Goal: Task Accomplishment & Management: Manage account settings

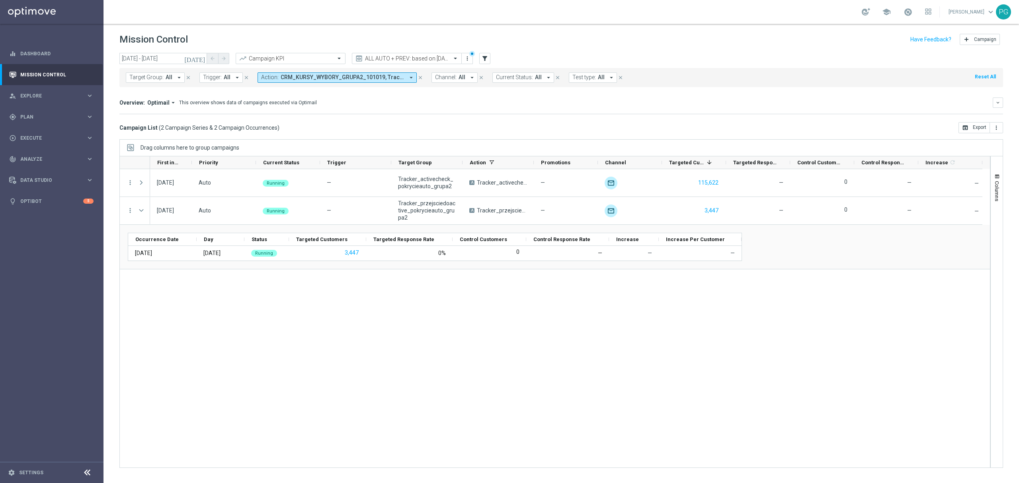
click at [201, 56] on icon "[DATE]" at bounding box center [194, 58] width 21 height 7
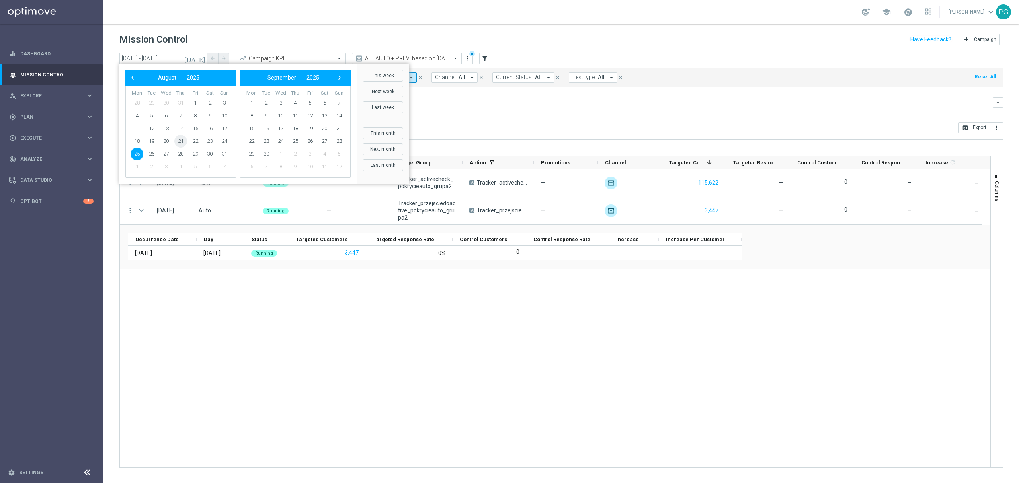
click at [182, 141] on span "21" at bounding box center [180, 141] width 13 height 13
click at [137, 153] on span "25" at bounding box center [137, 154] width 13 height 13
type input "[DATE] - [DATE]"
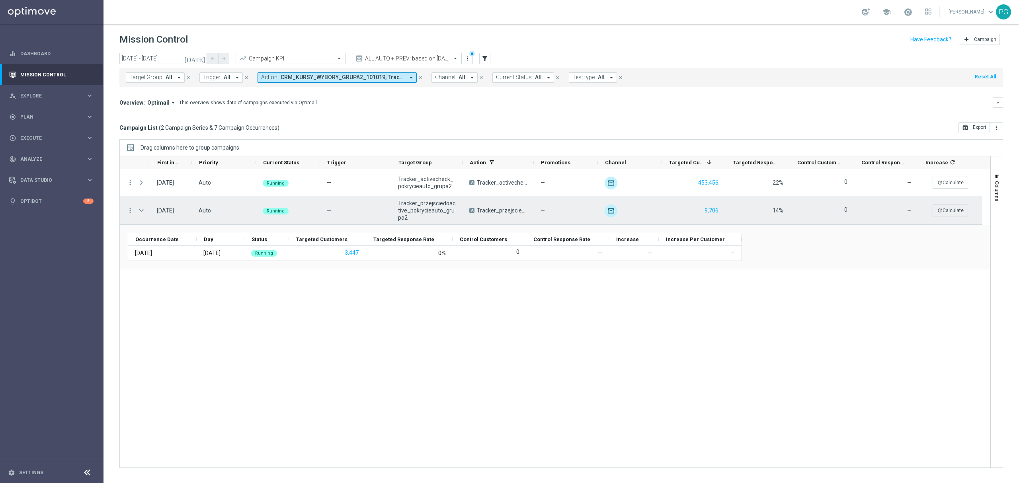
click at [146, 210] on div "Press SPACE to select this row." at bounding box center [142, 210] width 16 height 27
click at [142, 211] on span "Press SPACE to select this row." at bounding box center [141, 210] width 7 height 6
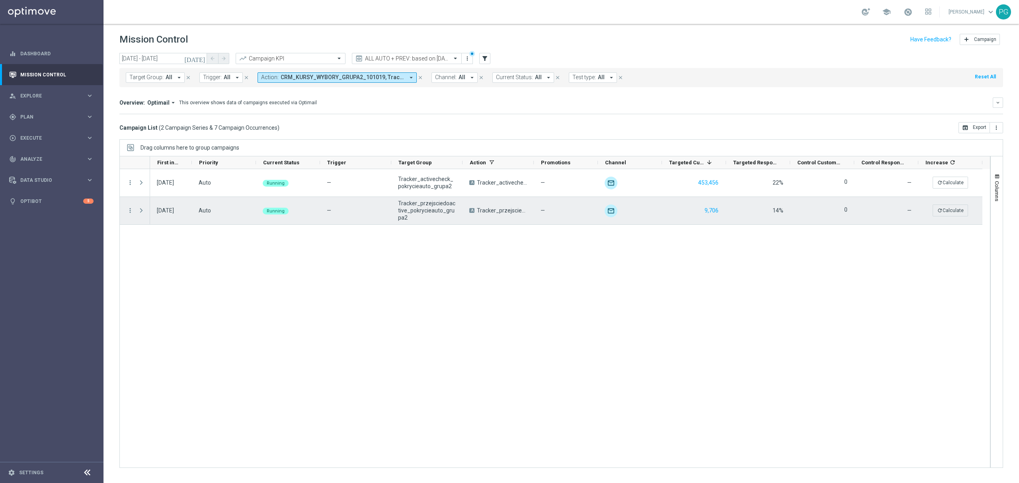
click at [142, 211] on span "Press SPACE to select this row." at bounding box center [141, 210] width 7 height 6
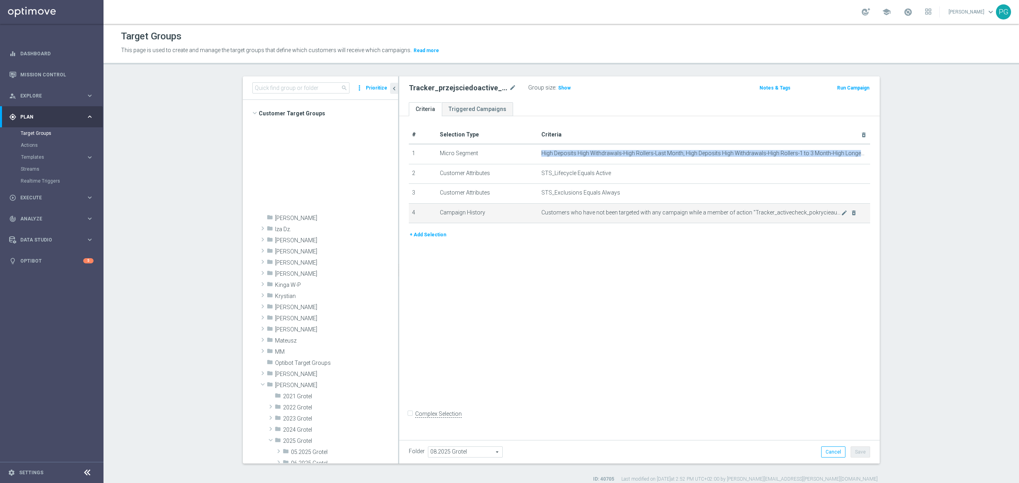
scroll to position [284, 0]
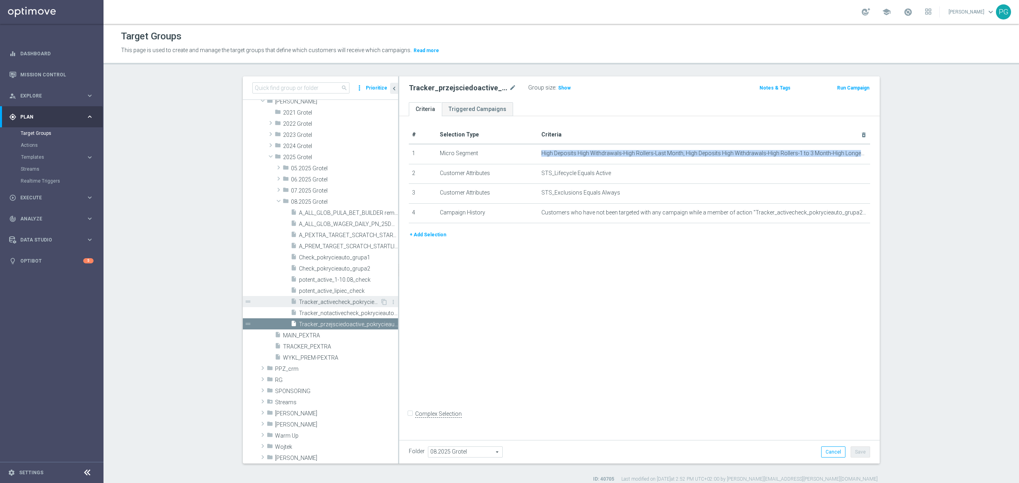
click at [330, 299] on span "Tracker_activecheck_pokrycieauto_grupa2" at bounding box center [339, 302] width 81 height 7
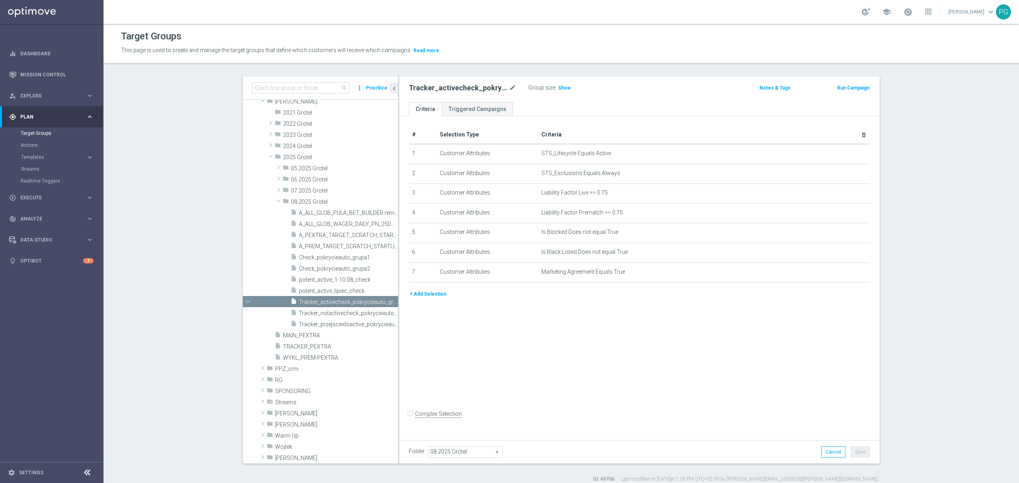
click at [609, 102] on ul "Criteria Triggered Campaigns" at bounding box center [639, 109] width 480 height 14
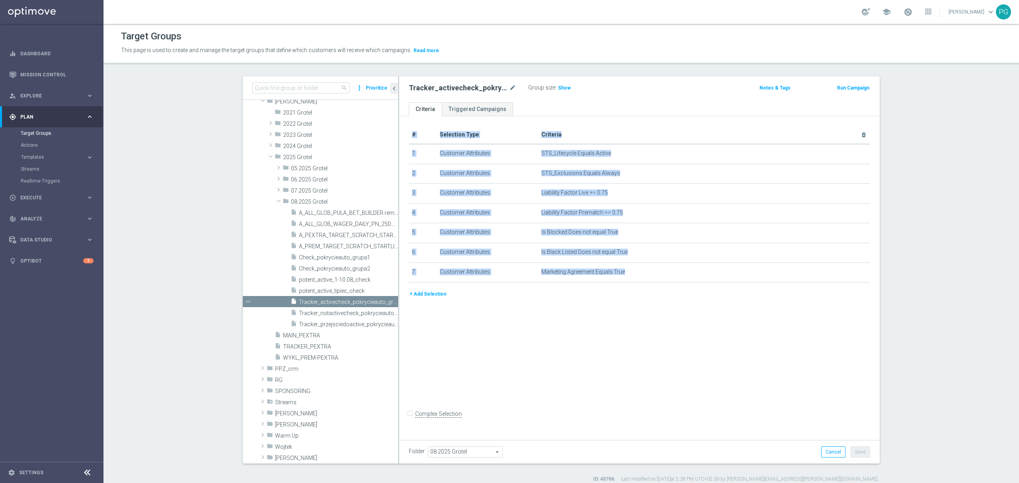
drag, startPoint x: 404, startPoint y: 290, endPoint x: 453, endPoint y: 312, distance: 53.4
click at [453, 312] on div "# Selection Type Criteria delete_forever 1 Customer Attributes STS_Lifecycle Eq…" at bounding box center [639, 276] width 480 height 320
